Goal: Navigation & Orientation: Go to known website

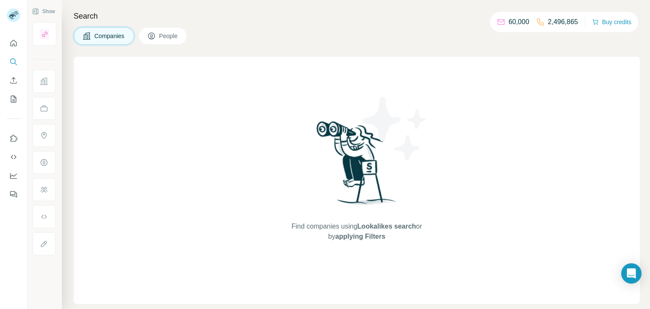
click at [506, 23] on div "60,000" at bounding box center [512, 22] width 33 height 10
click at [15, 136] on icon "Use Surfe on LinkedIn" at bounding box center [14, 137] width 7 height 7
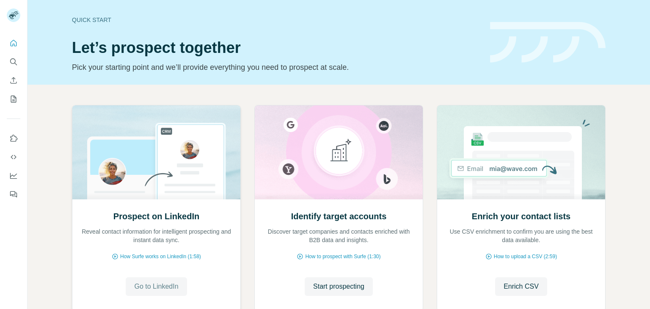
click at [160, 285] on span "Go to LinkedIn" at bounding box center [156, 286] width 44 height 10
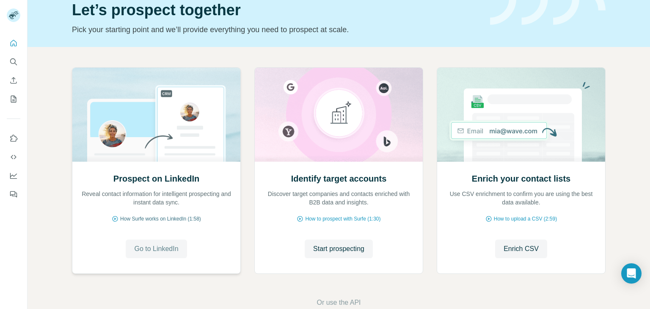
scroll to position [39, 0]
